Goal: Transaction & Acquisition: Purchase product/service

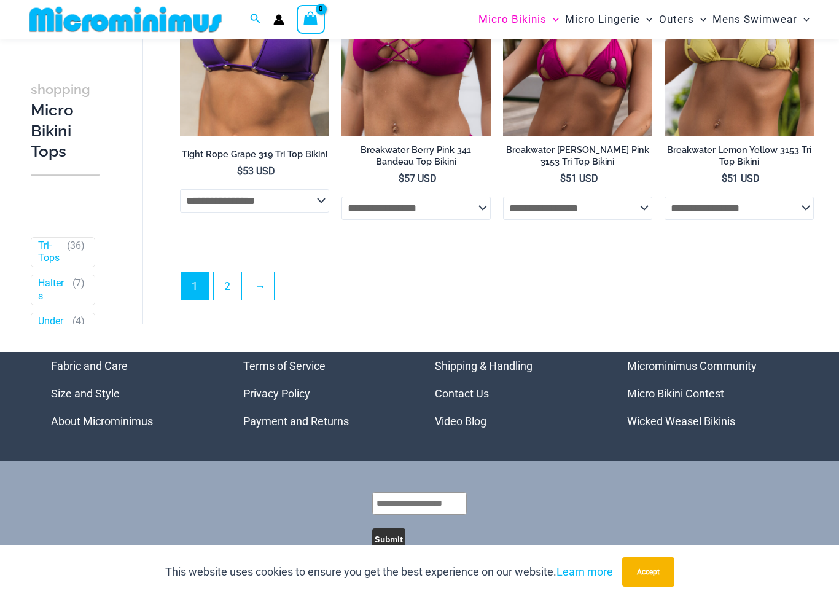
scroll to position [3044, 0]
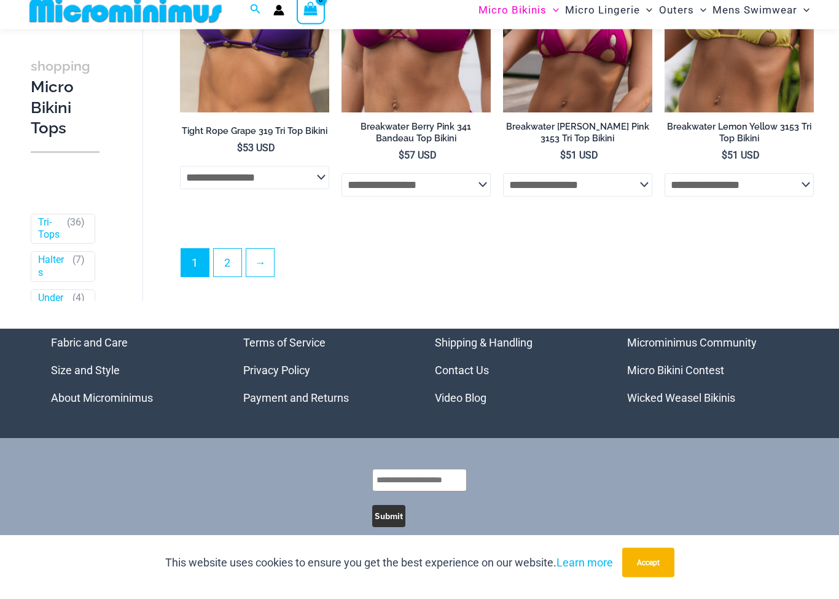
click at [222, 265] on link "2" at bounding box center [228, 273] width 28 height 28
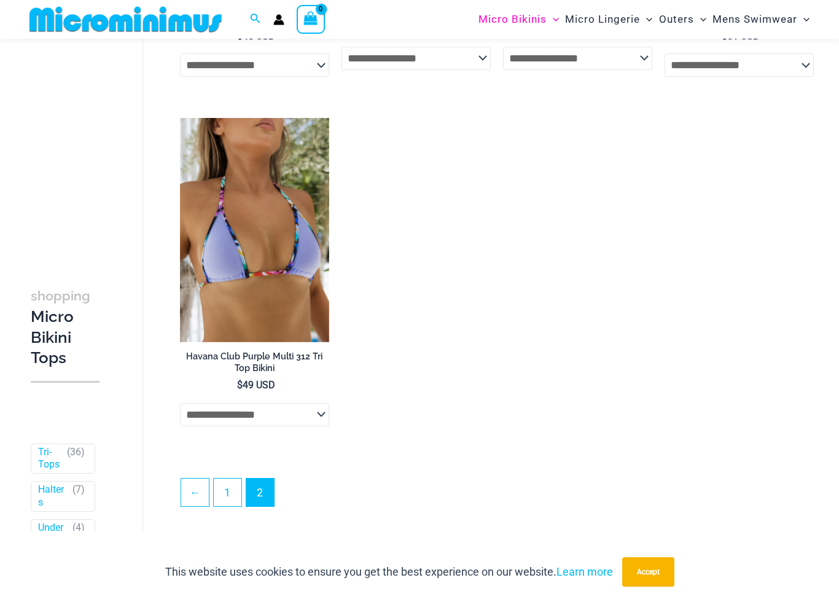
scroll to position [1763, 0]
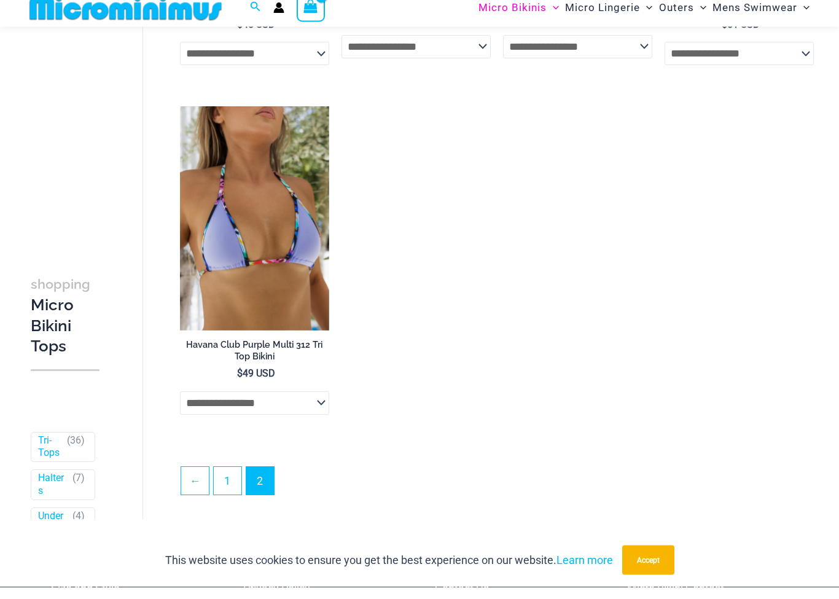
click at [273, 353] on h2 "Havana Club Purple Multi 312 Tri Top Bikini" at bounding box center [254, 363] width 149 height 23
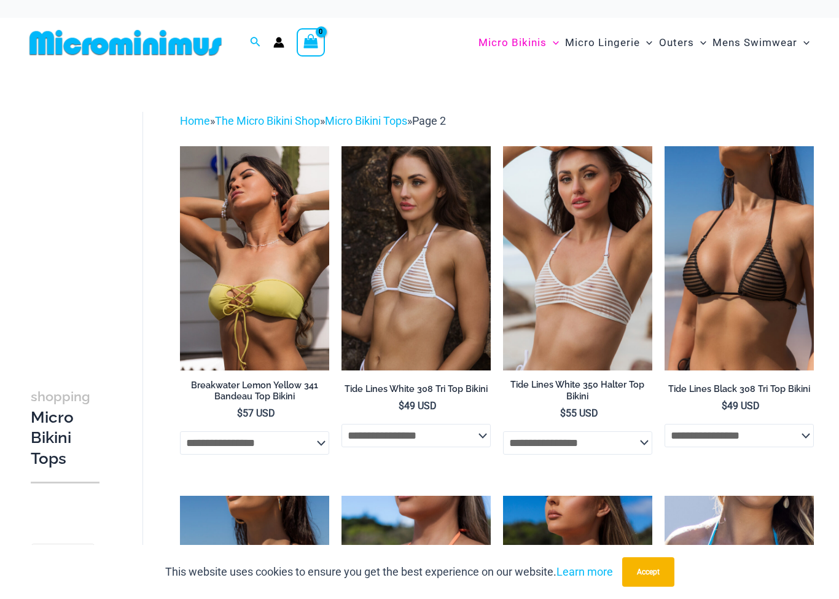
scroll to position [0, 0]
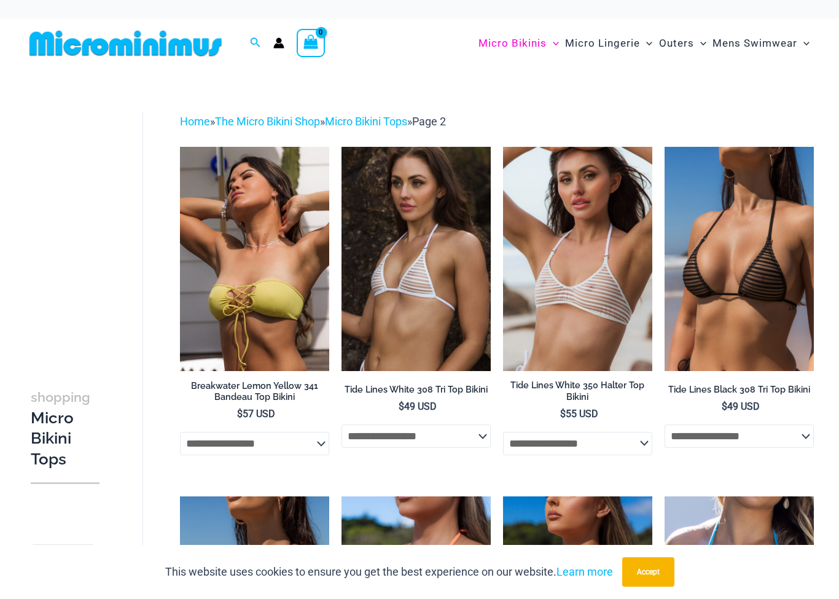
click at [180, 147] on img at bounding box center [180, 147] width 0 height 0
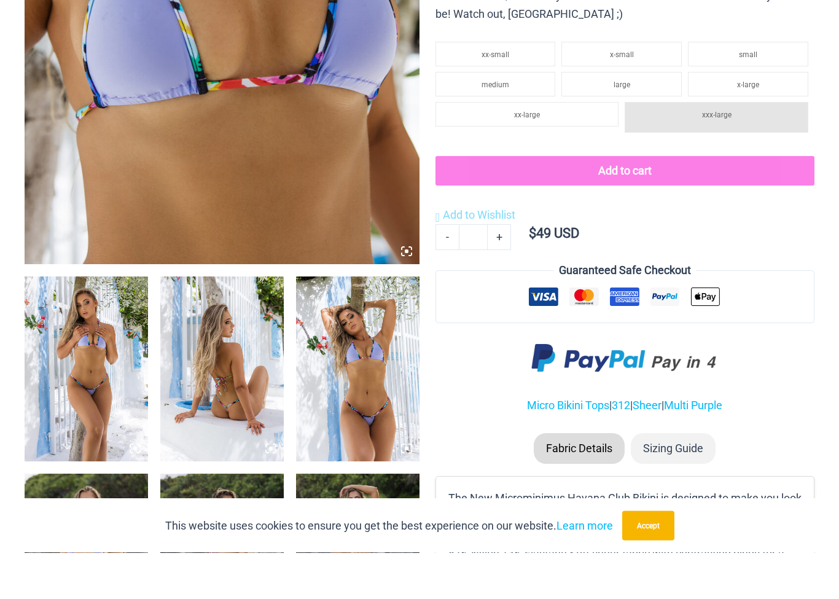
scroll to position [395, 0]
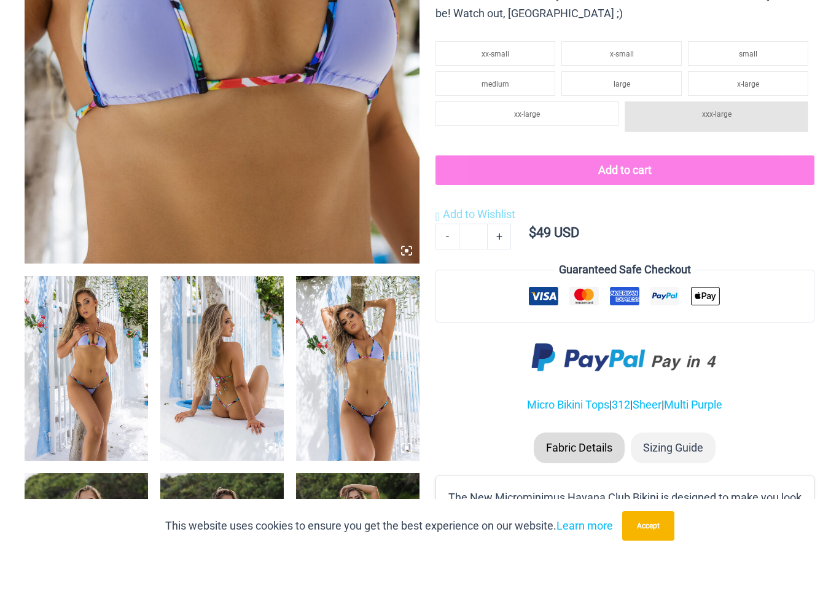
click at [100, 393] on img at bounding box center [87, 414] width 124 height 185
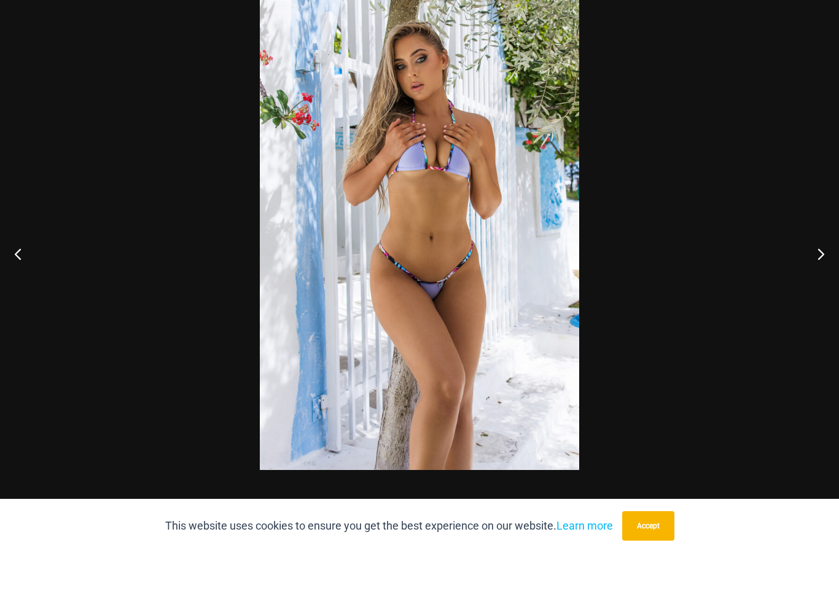
click at [819, 269] on button "Next" at bounding box center [816, 299] width 46 height 61
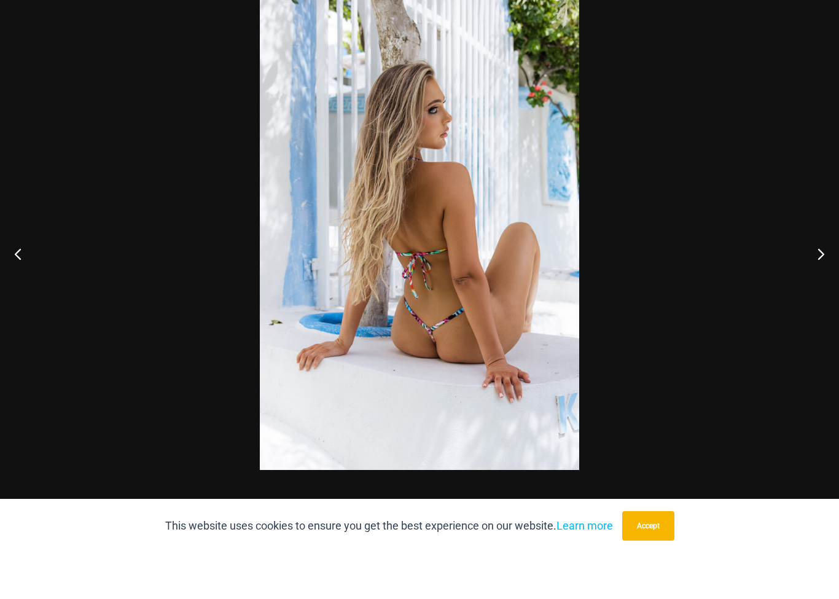
click at [819, 269] on button "Next" at bounding box center [816, 299] width 46 height 61
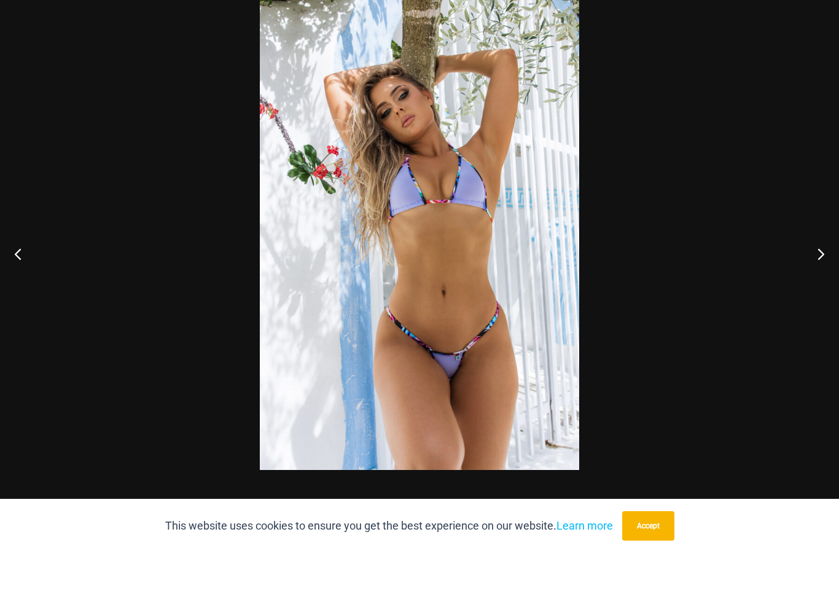
click at [814, 269] on button "Next" at bounding box center [816, 299] width 46 height 61
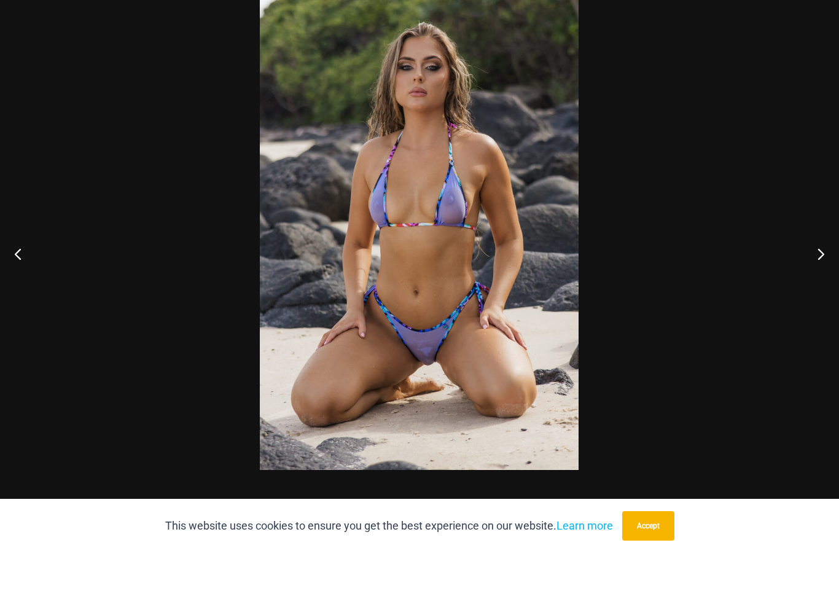
click at [815, 269] on button "Next" at bounding box center [816, 299] width 46 height 61
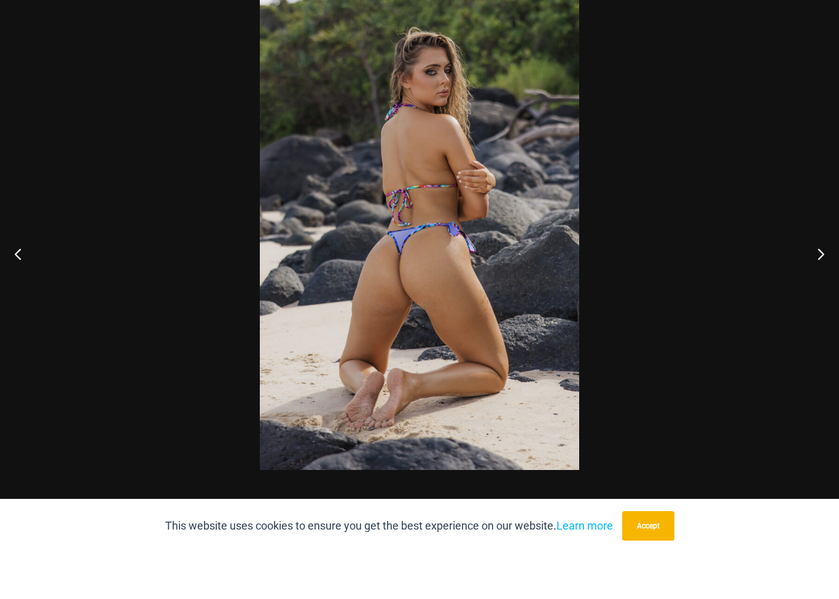
click at [814, 269] on button "Next" at bounding box center [816, 299] width 46 height 61
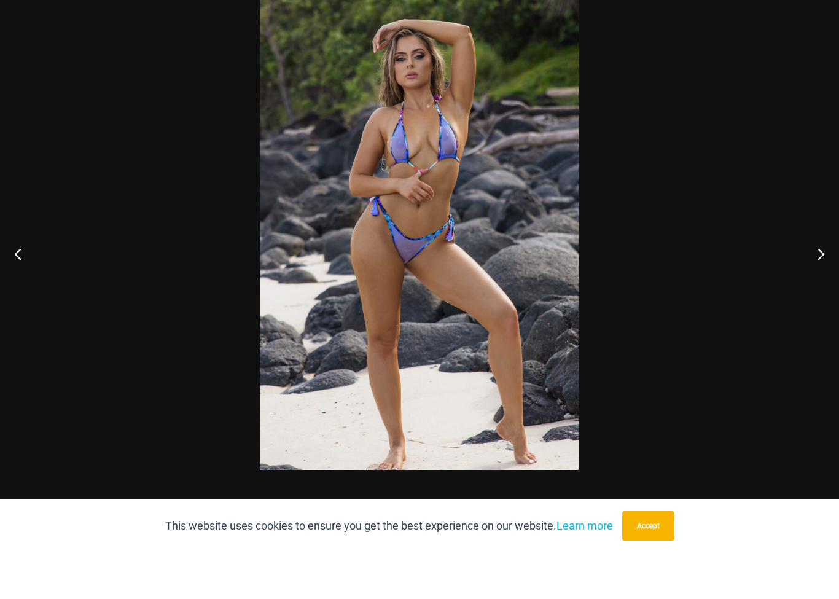
click at [817, 269] on button "Next" at bounding box center [816, 299] width 46 height 61
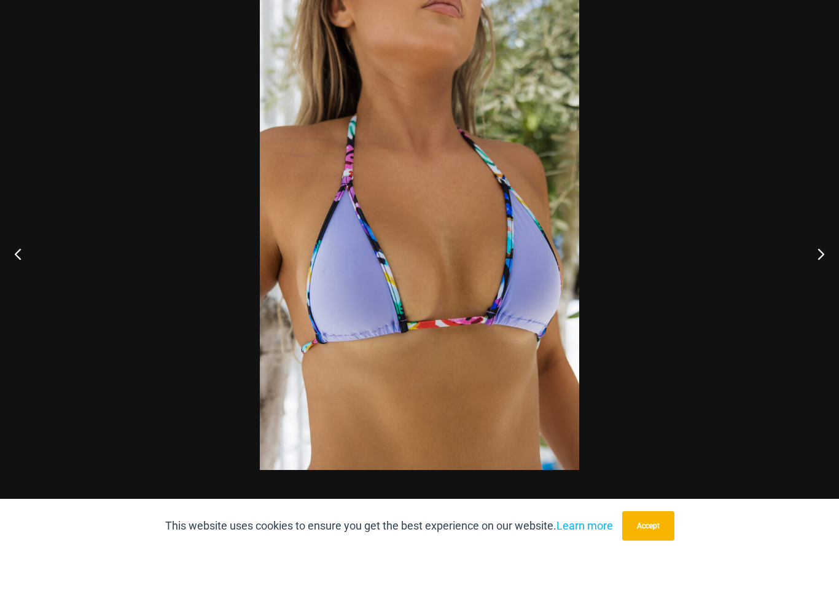
click at [815, 269] on button "Next" at bounding box center [816, 299] width 46 height 61
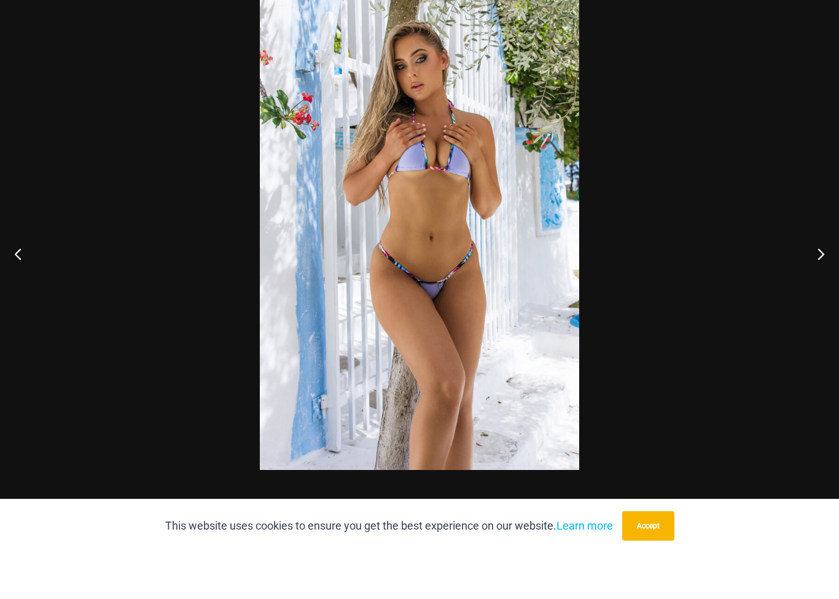
click at [814, 269] on button "Next" at bounding box center [816, 299] width 46 height 61
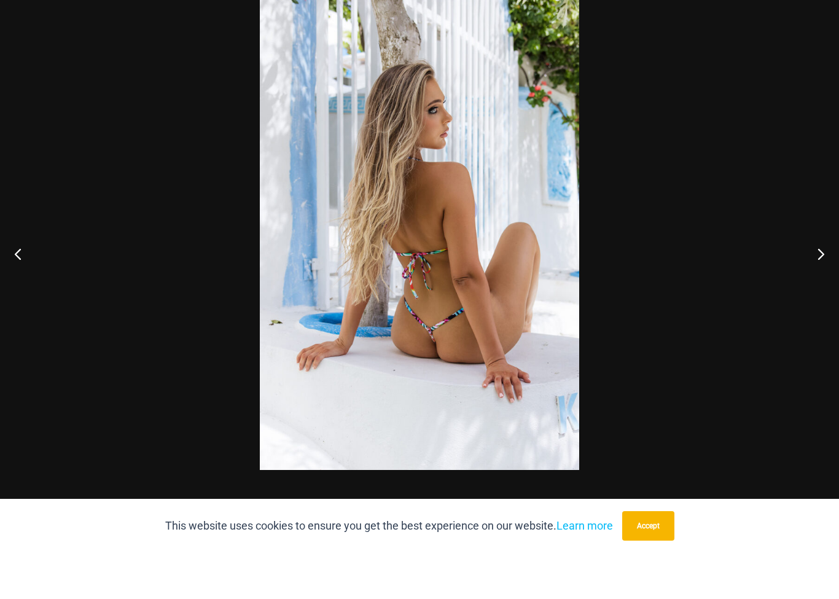
click at [815, 269] on button "Next" at bounding box center [816, 299] width 46 height 61
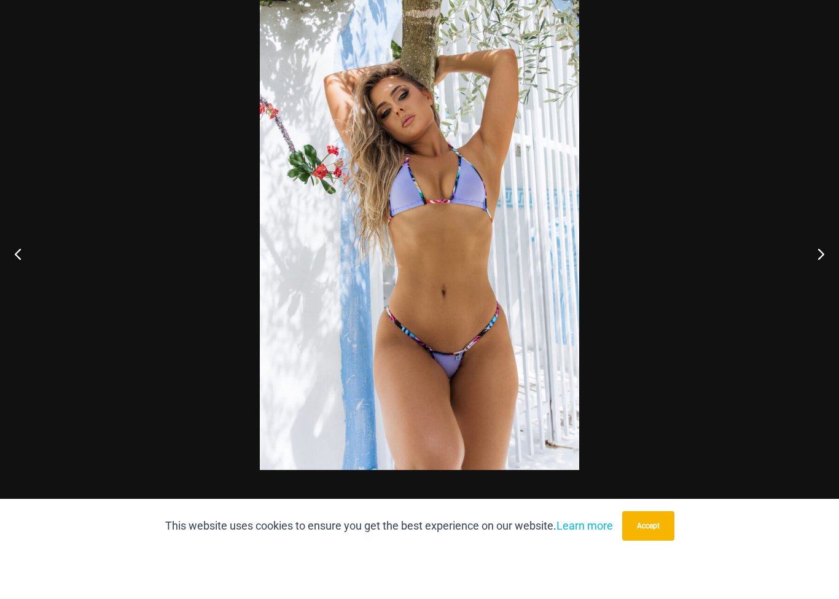
click at [819, 269] on button "Next" at bounding box center [816, 299] width 46 height 61
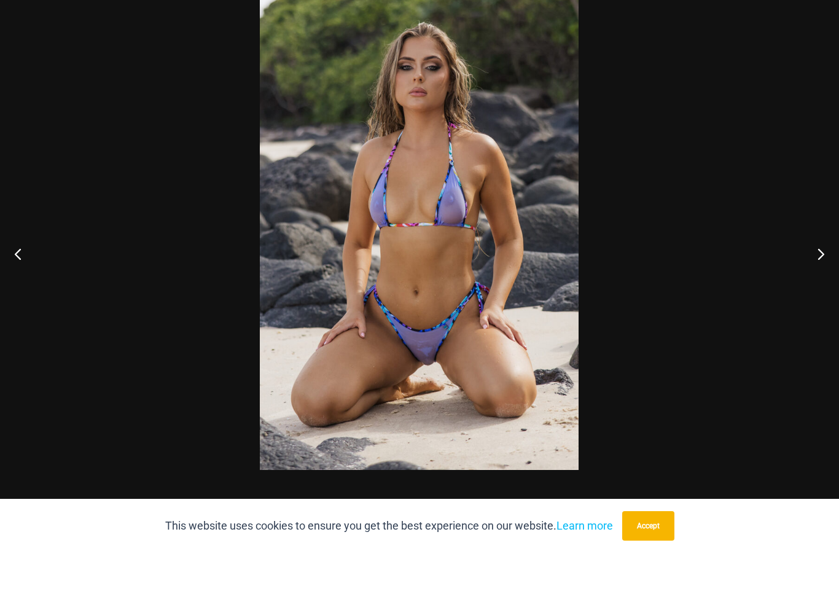
click at [816, 269] on button "Next" at bounding box center [816, 299] width 46 height 61
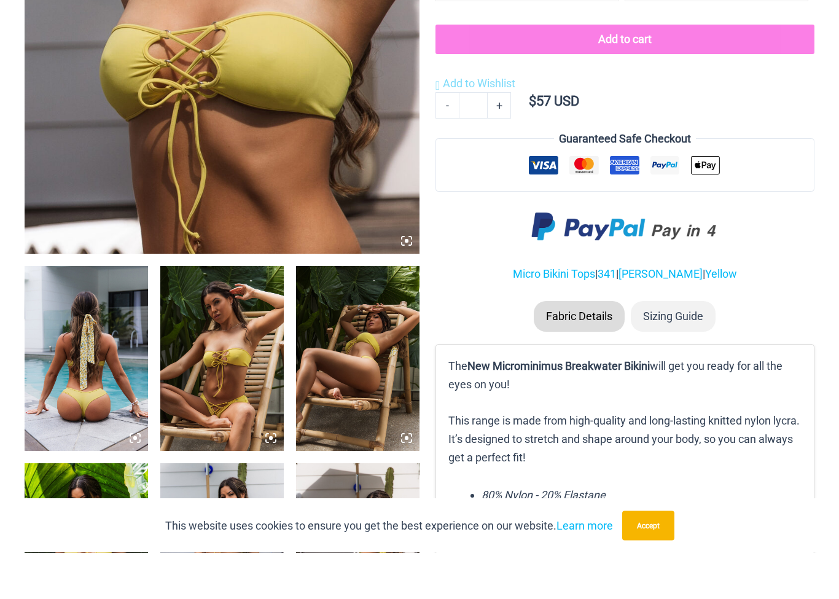
scroll to position [405, 0]
click at [98, 374] on img at bounding box center [87, 404] width 124 height 185
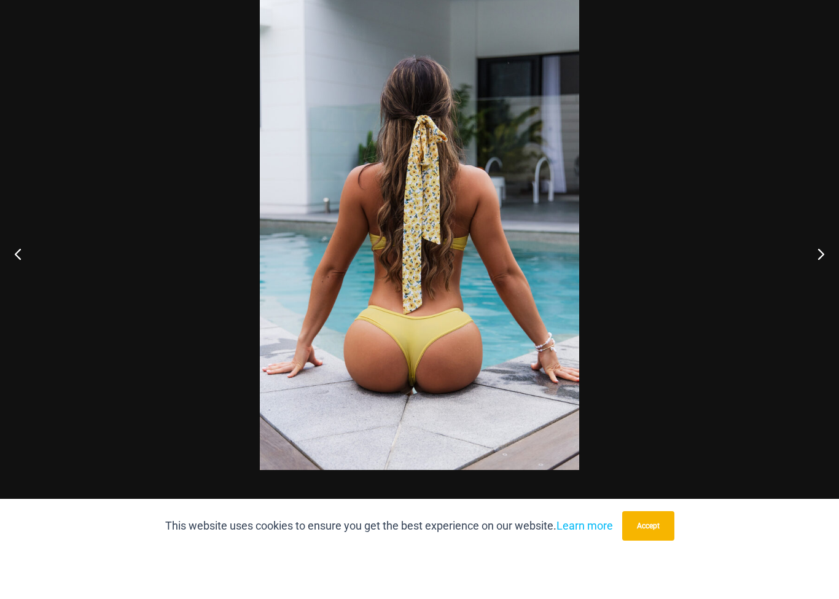
click at [820, 269] on button "Next" at bounding box center [816, 299] width 46 height 61
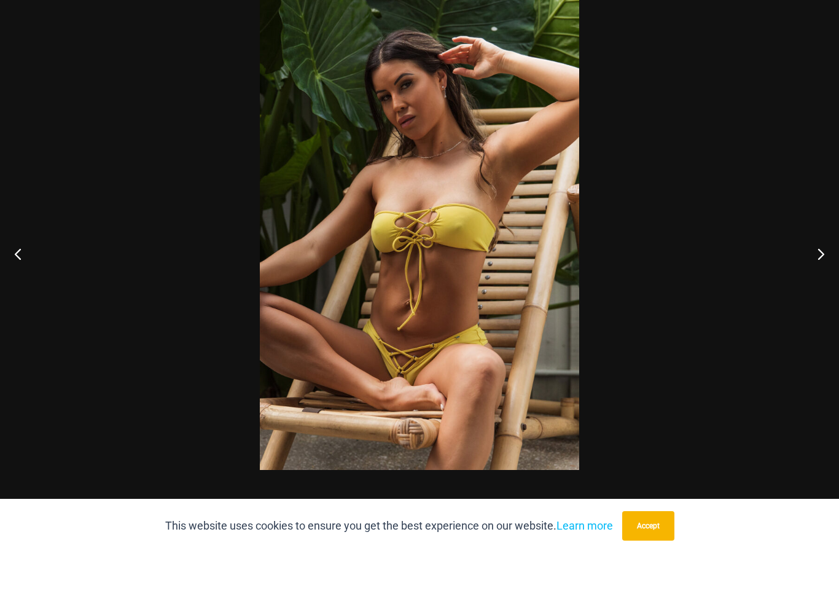
click at [817, 269] on button "Next" at bounding box center [816, 299] width 46 height 61
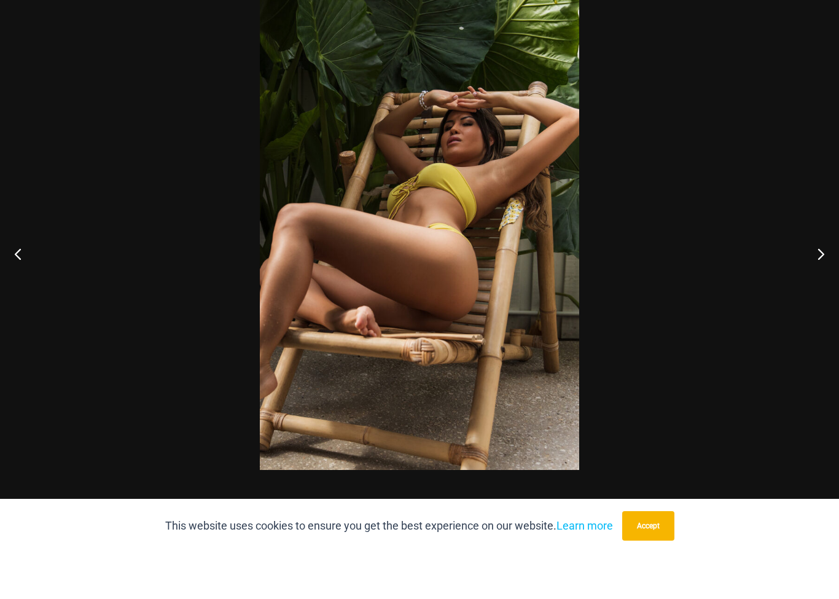
click at [809, 269] on button "Next" at bounding box center [816, 299] width 46 height 61
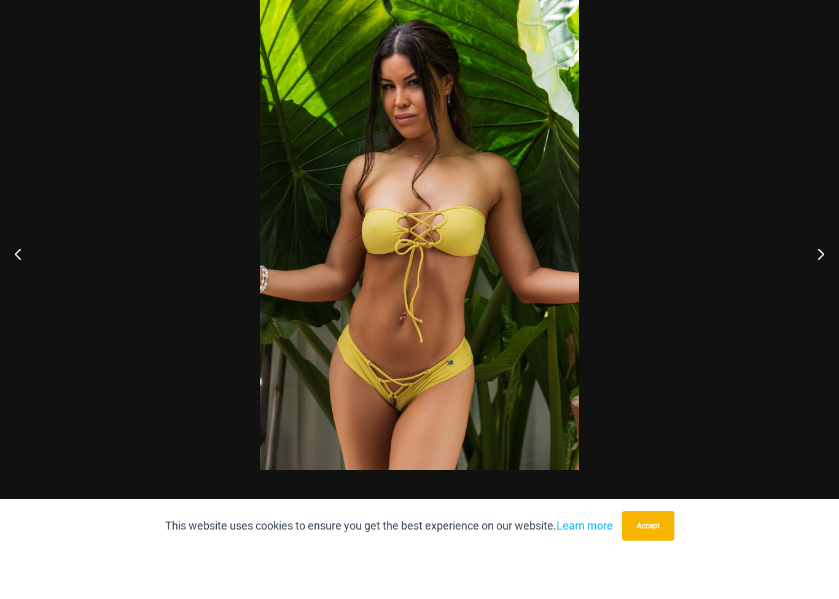
click at [810, 269] on button "Next" at bounding box center [816, 299] width 46 height 61
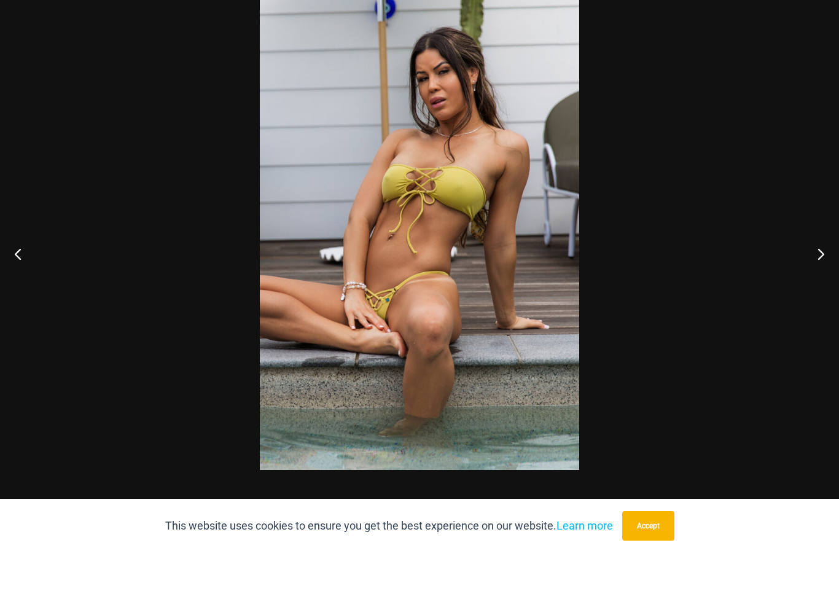
click at [813, 269] on button "Next" at bounding box center [816, 299] width 46 height 61
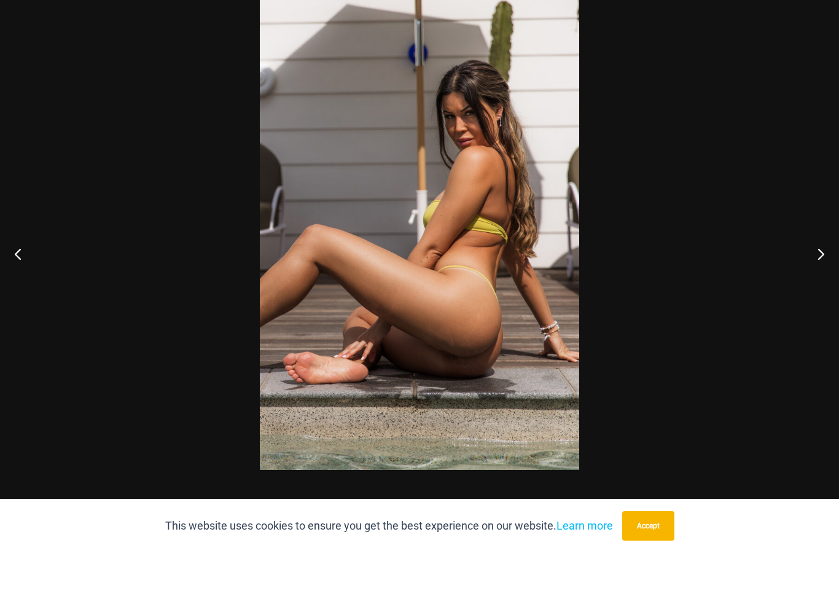
click at [812, 269] on button "Next" at bounding box center [816, 299] width 46 height 61
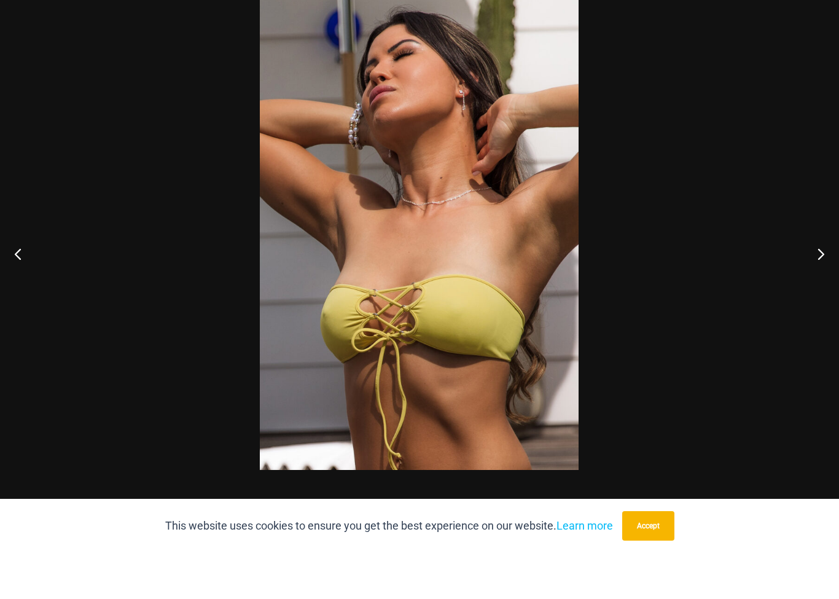
click at [810, 269] on button "Next" at bounding box center [816, 299] width 46 height 61
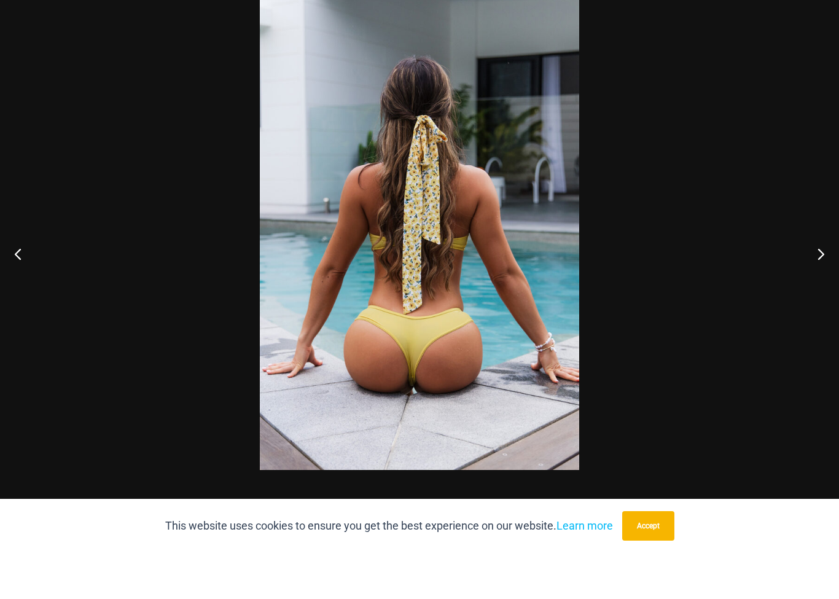
click at [809, 269] on button "Next" at bounding box center [816, 299] width 46 height 61
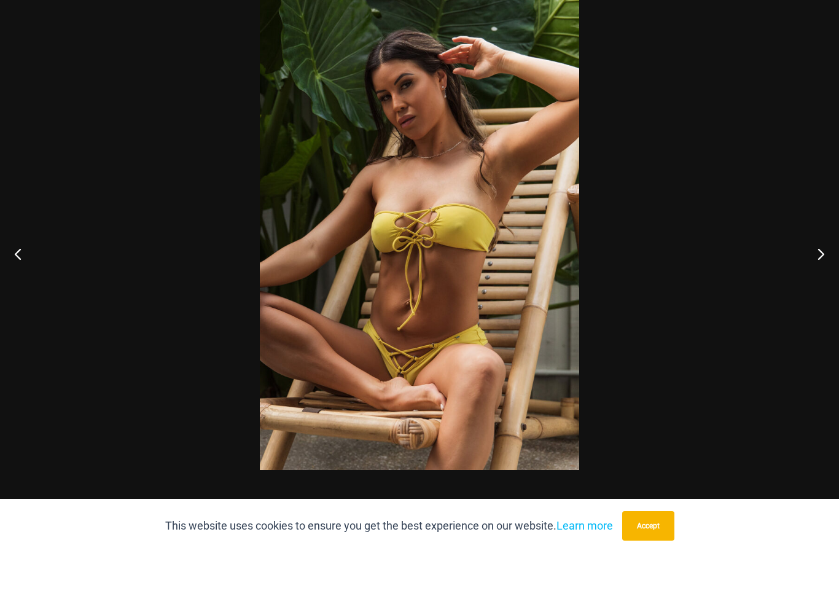
click at [806, 269] on button "Next" at bounding box center [816, 299] width 46 height 61
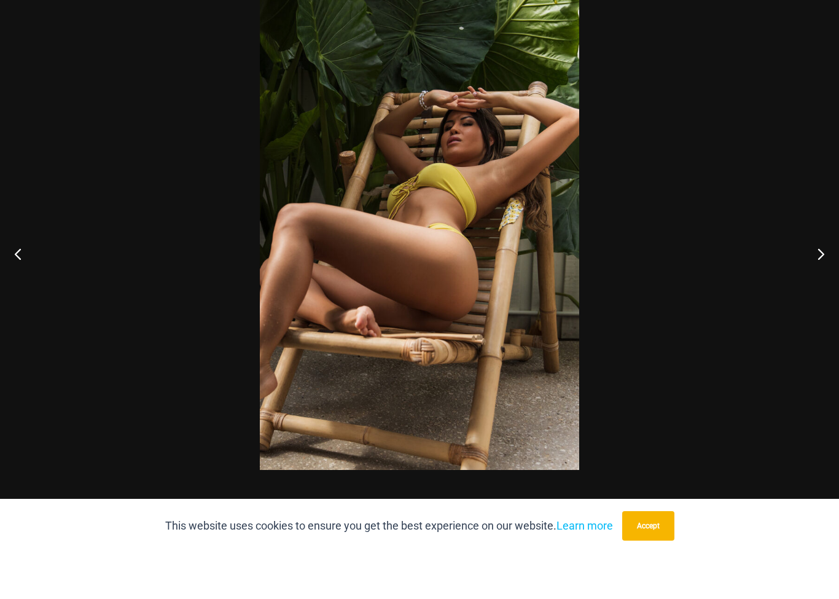
click at [817, 269] on button "Next" at bounding box center [816, 299] width 46 height 61
